Goal: Task Accomplishment & Management: Complete application form

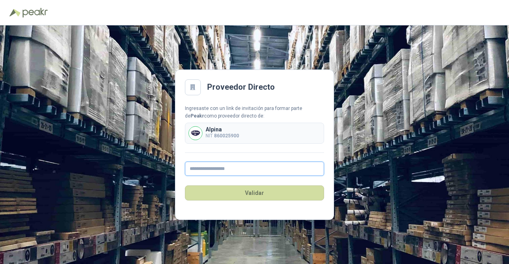
click at [265, 169] on input "text" at bounding box center [254, 169] width 139 height 14
type input "**********"
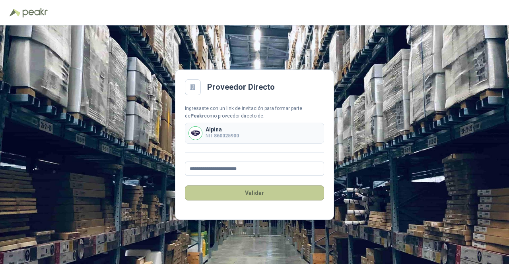
click at [276, 193] on button "Validar" at bounding box center [254, 193] width 139 height 15
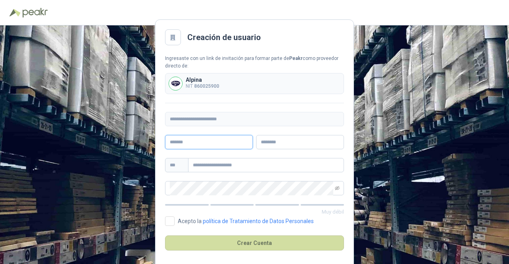
click at [237, 140] on input "text" at bounding box center [209, 142] width 88 height 14
type input "********"
click at [284, 141] on input "text" at bounding box center [300, 142] width 88 height 14
type input "**********"
click at [263, 167] on input "text" at bounding box center [266, 165] width 156 height 14
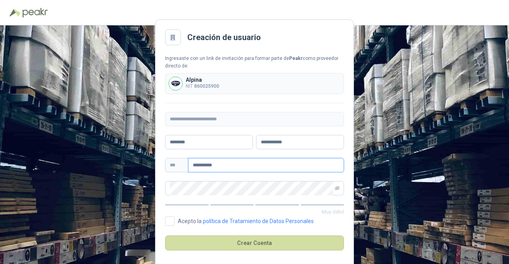
type input "**********"
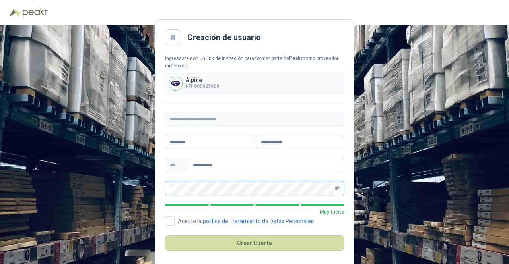
click at [339, 187] on icon "eye-invisible" at bounding box center [337, 188] width 5 height 5
click at [339, 187] on icon "eye" at bounding box center [337, 188] width 5 height 5
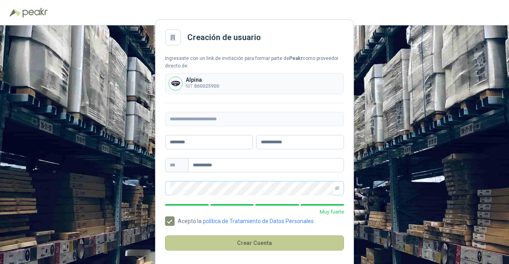
click at [253, 239] on button "Crear Cuenta" at bounding box center [254, 243] width 179 height 15
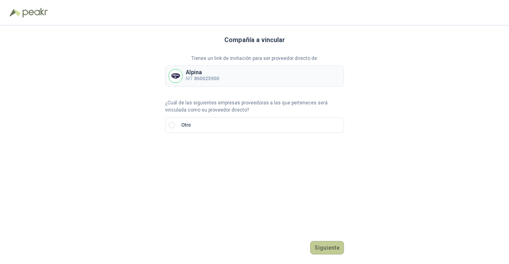
click at [330, 247] on button "Siguiente" at bounding box center [327, 248] width 34 height 14
click at [205, 80] on b "860025900" at bounding box center [206, 79] width 25 height 6
click at [172, 78] on img at bounding box center [175, 76] width 13 height 13
click at [231, 80] on div "Alpina NIT 860025900" at bounding box center [254, 76] width 179 height 21
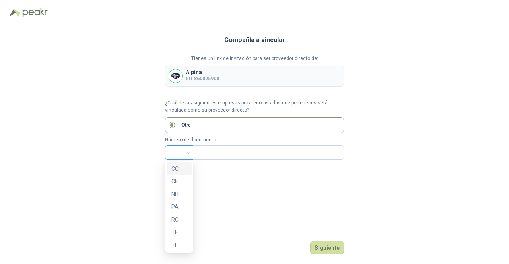
click at [189, 153] on div at bounding box center [179, 152] width 28 height 14
click at [181, 195] on div "NIT" at bounding box center [178, 194] width 15 height 9
click at [221, 148] on input "text" at bounding box center [268, 153] width 140 height 14
click at [295, 217] on div "Compañía a vincular Tienes un link de invitación para ser proveedor directo de:…" at bounding box center [254, 144] width 179 height 239
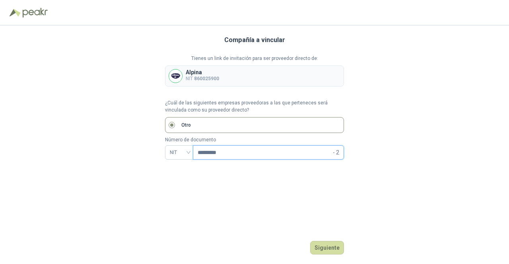
drag, startPoint x: 232, startPoint y: 152, endPoint x: 192, endPoint y: 160, distance: 41.3
click at [192, 160] on div "Compañía a vincular Tienes un link de invitación para ser proveedor directo de:…" at bounding box center [254, 144] width 179 height 239
type input "*********"
click at [321, 242] on button "Siguiente" at bounding box center [327, 248] width 34 height 14
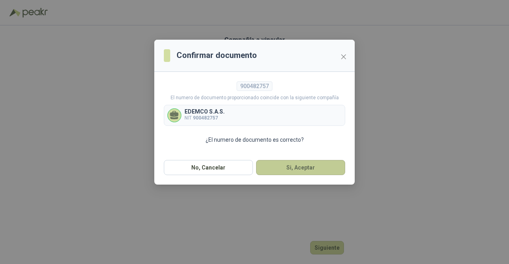
click at [288, 166] on button "Si, Aceptar" at bounding box center [300, 167] width 89 height 15
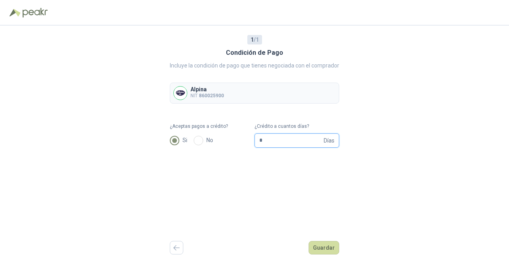
drag, startPoint x: 271, startPoint y: 143, endPoint x: 252, endPoint y: 140, distance: 19.2
click at [252, 140] on form "¿Aceptas pagos a crédito? Si No ¿Crédito a cuantos días? * Días" at bounding box center [254, 135] width 169 height 25
type input "**"
click at [328, 245] on button "Guardar" at bounding box center [323, 248] width 31 height 14
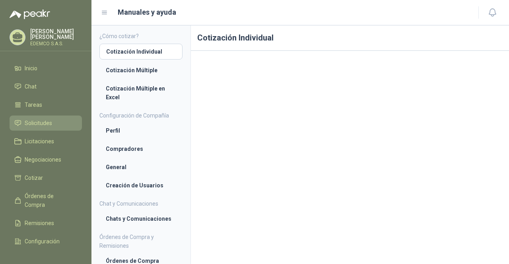
click at [41, 119] on span "Solicitudes" at bounding box center [38, 123] width 27 height 9
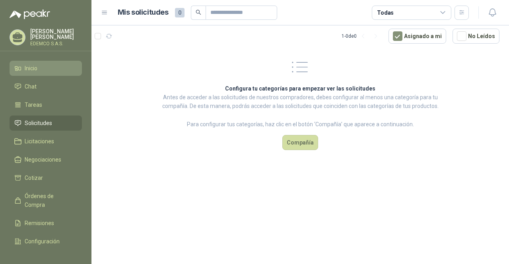
click at [25, 65] on span "Inicio" at bounding box center [31, 68] width 13 height 9
